Goal: Information Seeking & Learning: Learn about a topic

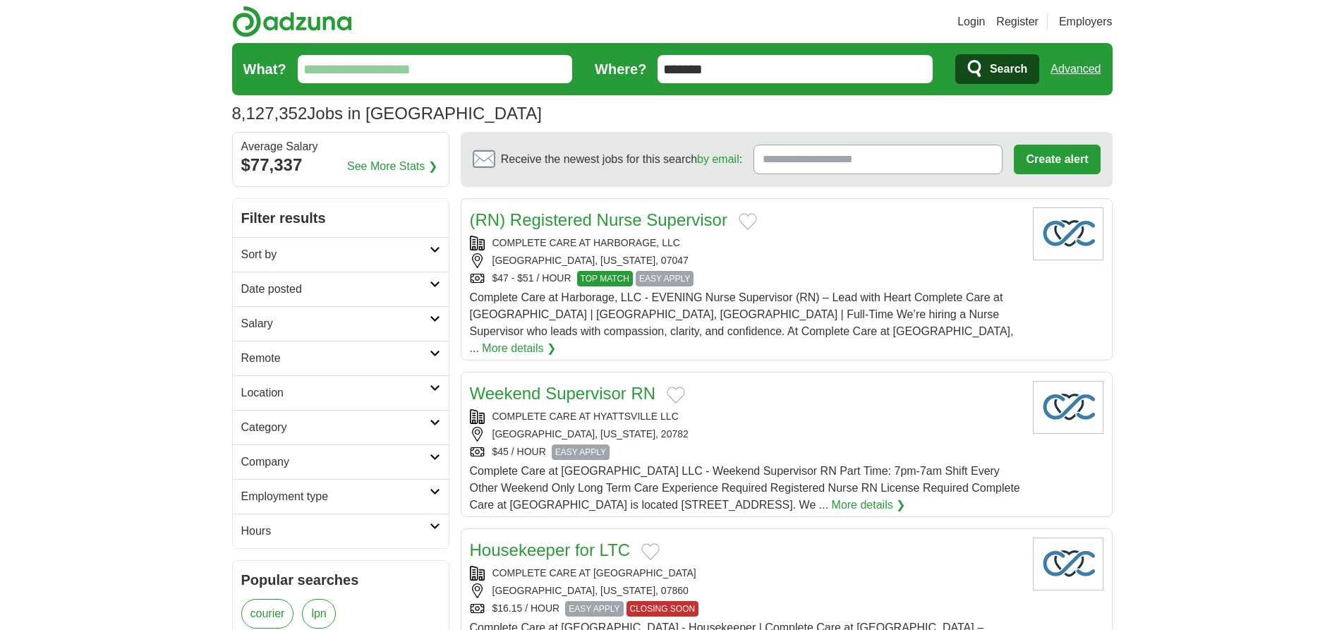
type input "*******"
click at [1075, 69] on link "Advanced" at bounding box center [1076, 69] width 50 height 28
